Goal: Contribute content

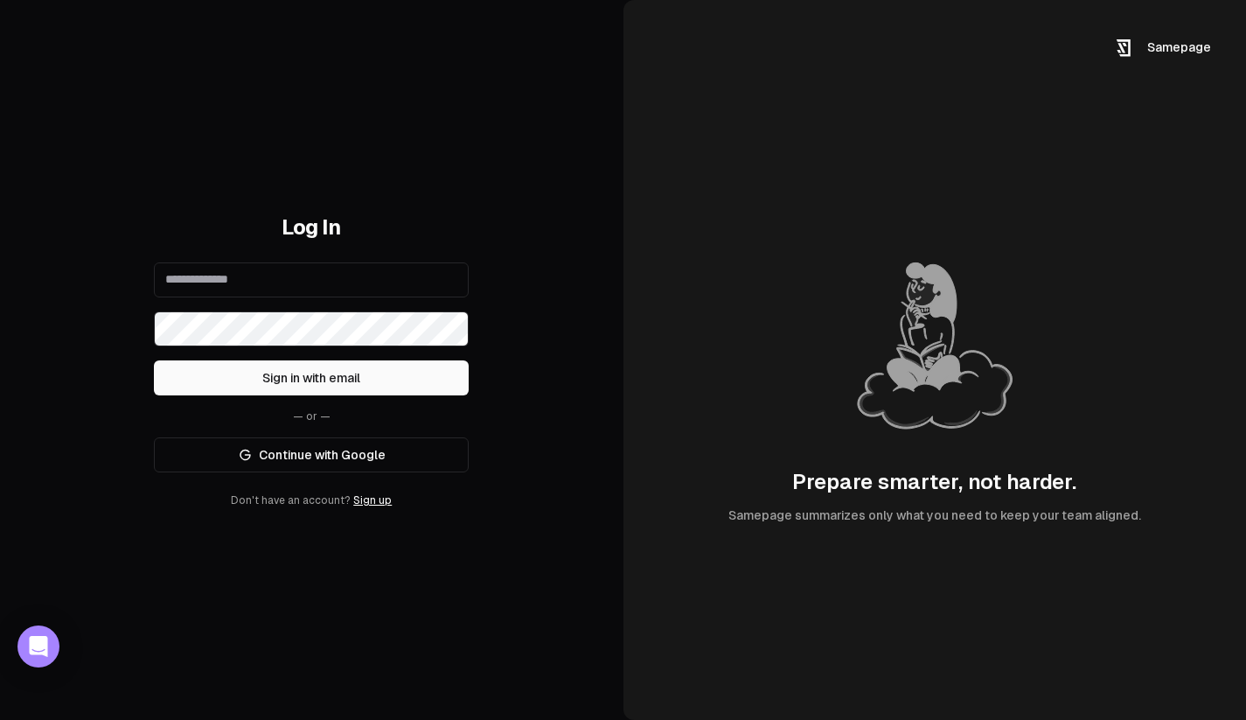
click at [351, 464] on link "Continue with Google" at bounding box center [311, 454] width 315 height 35
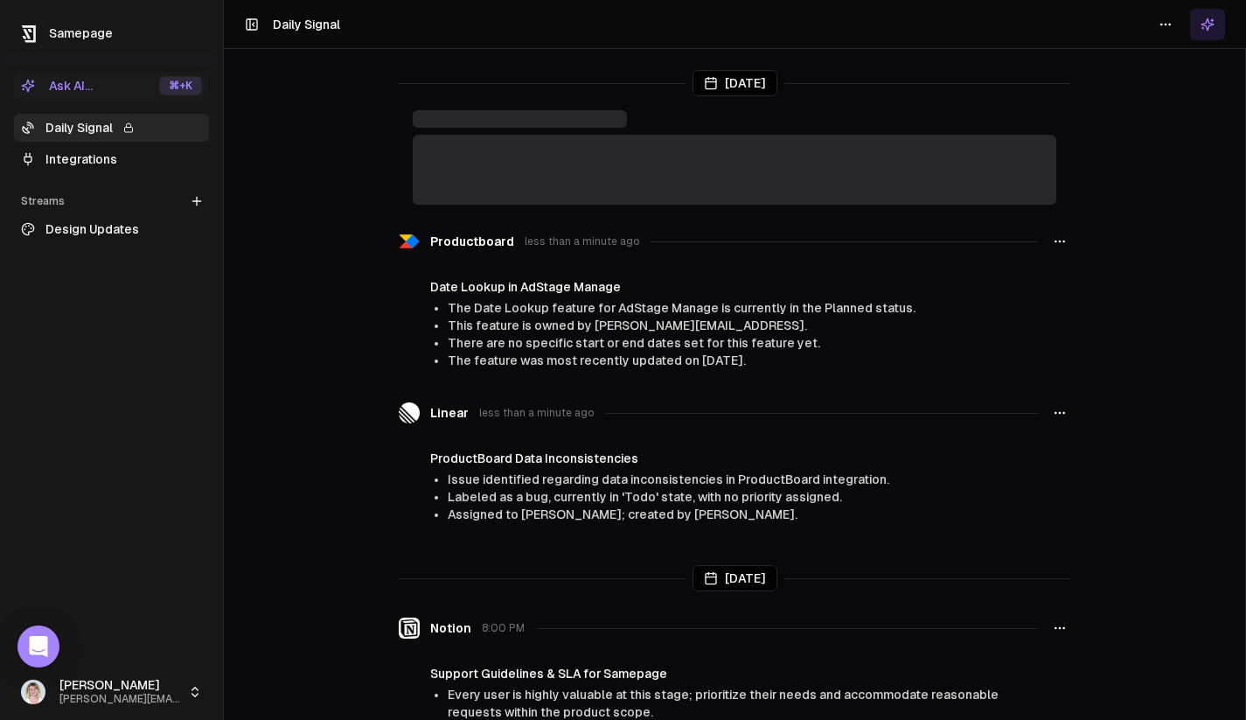
click at [123, 218] on link "Design Updates" at bounding box center [111, 229] width 195 height 28
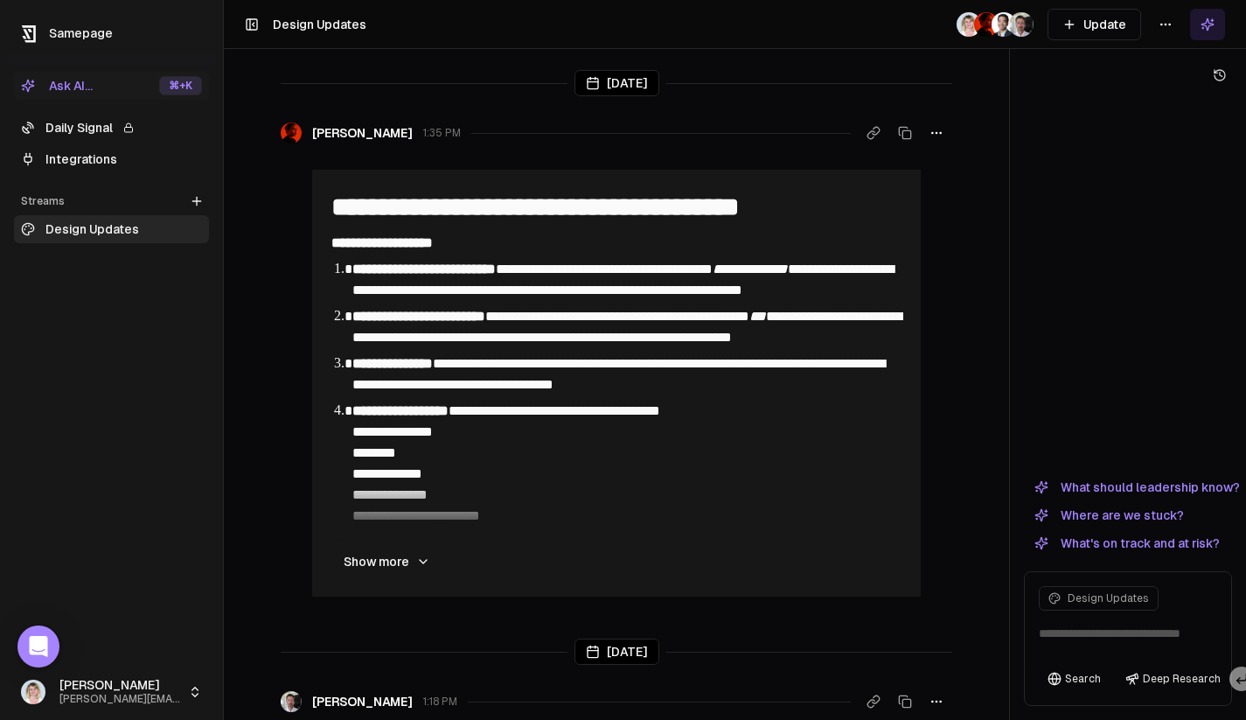
click at [1069, 25] on icon at bounding box center [1069, 24] width 14 height 14
